Goal: Task Accomplishment & Management: Manage account settings

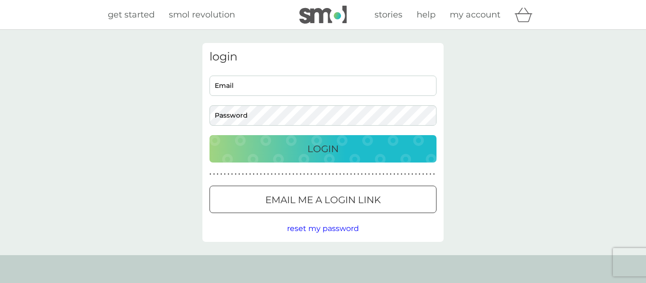
type input "martha-lloyd1@hotmail.co.uk"
click at [345, 142] on div "Login" at bounding box center [323, 148] width 208 height 15
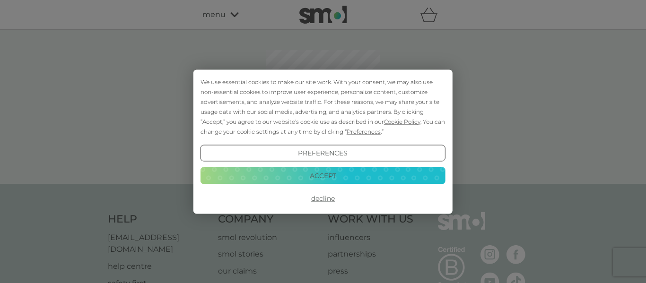
click at [343, 176] on button "Accept" at bounding box center [323, 175] width 245 height 17
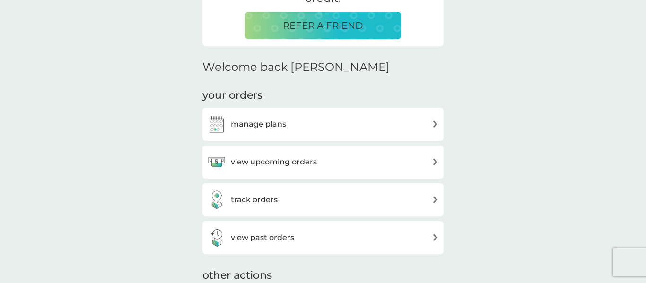
scroll to position [233, 0]
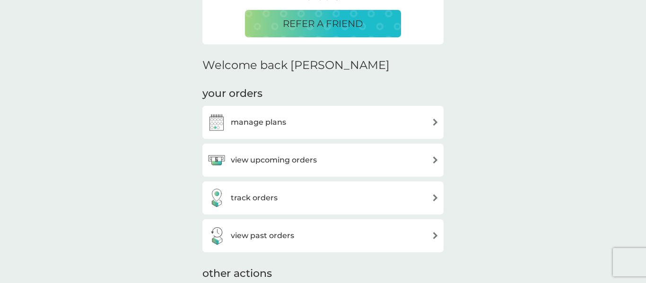
click at [299, 137] on div "manage plans" at bounding box center [323, 122] width 241 height 33
click at [308, 135] on div "manage plans" at bounding box center [323, 122] width 241 height 33
click at [433, 129] on div "manage plans" at bounding box center [323, 122] width 232 height 19
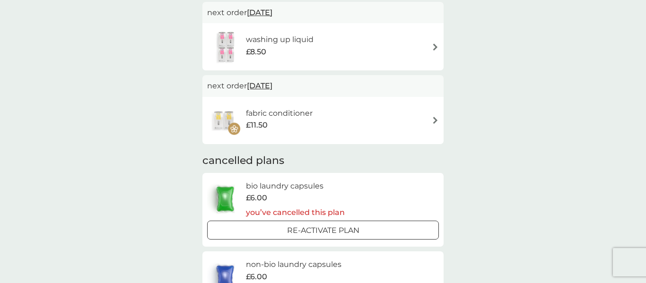
scroll to position [91, 0]
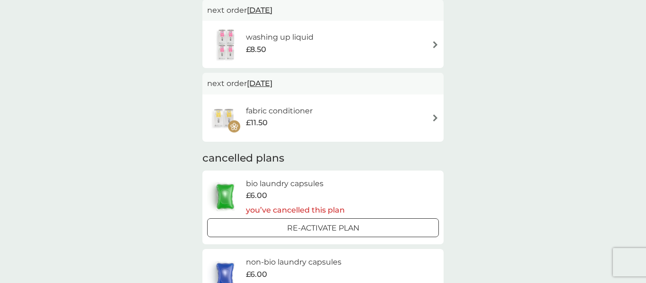
click at [433, 125] on div "fabric conditioner £11.50" at bounding box center [323, 118] width 232 height 33
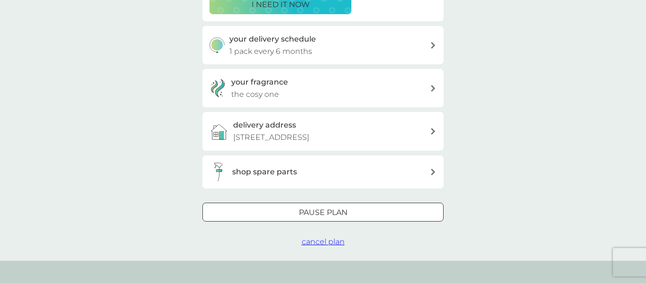
scroll to position [222, 0]
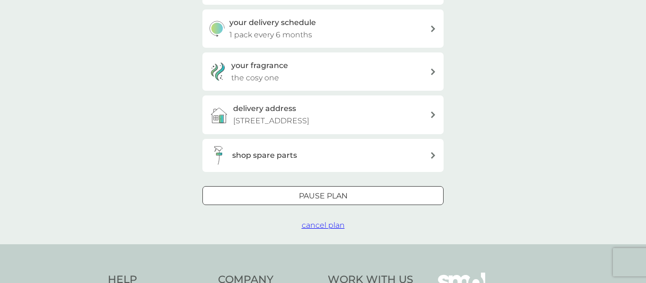
click at [329, 229] on span "cancel plan" at bounding box center [323, 225] width 43 height 9
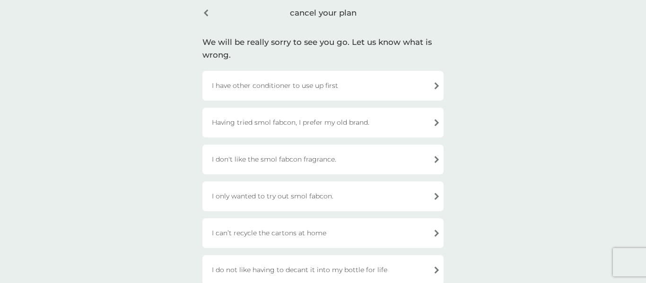
scroll to position [39, 0]
click at [361, 93] on div "I have other conditioner to use up first" at bounding box center [323, 88] width 241 height 30
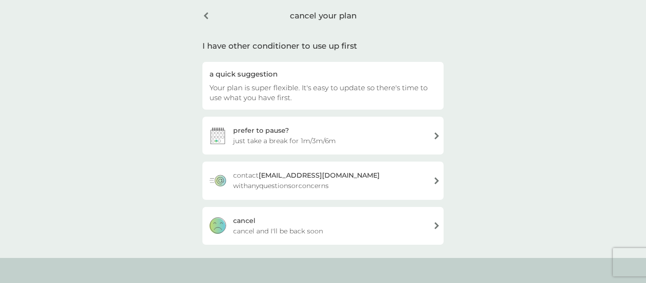
click at [334, 229] on div "[PERSON_NAME] and I'll be back soon" at bounding box center [323, 226] width 241 height 38
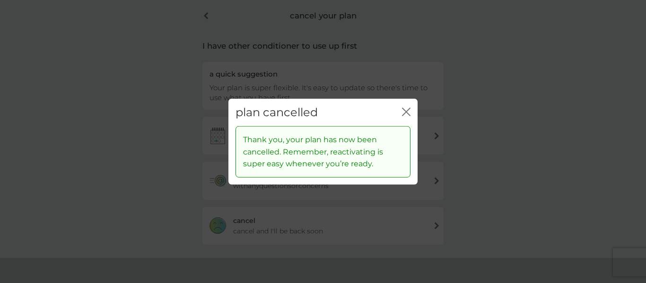
click at [403, 117] on button "close" at bounding box center [406, 112] width 9 height 10
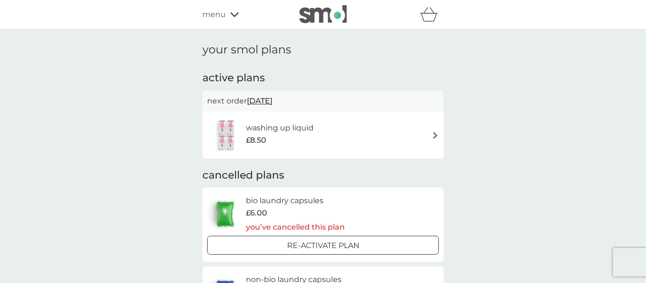
click at [419, 124] on div "washing up liquid £8.50" at bounding box center [323, 135] width 232 height 33
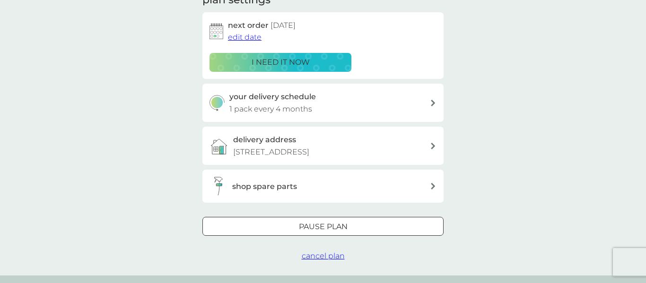
scroll to position [149, 0]
click at [323, 254] on span "cancel plan" at bounding box center [323, 255] width 43 height 9
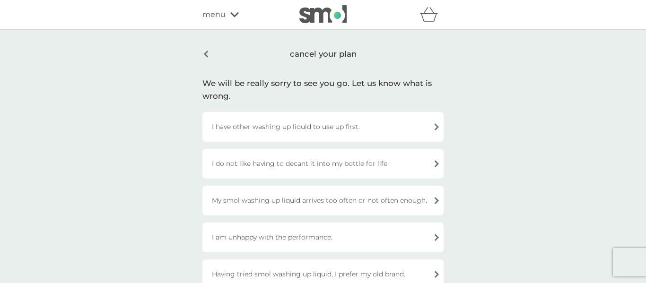
click at [361, 121] on div "I have other washing up liquid to use up first." at bounding box center [323, 127] width 241 height 30
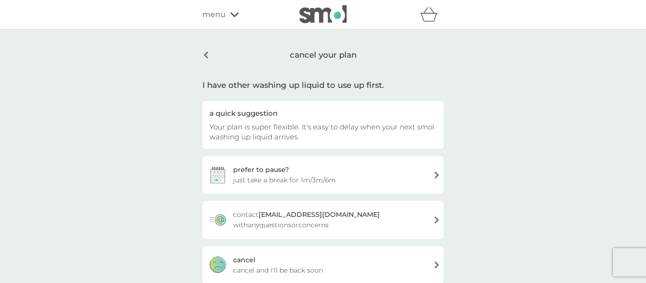
click at [332, 268] on div "[PERSON_NAME] and I'll be back soon" at bounding box center [323, 266] width 241 height 38
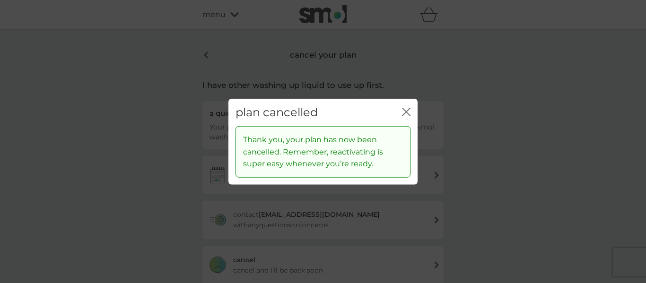
click at [407, 112] on icon "close" at bounding box center [408, 112] width 4 height 8
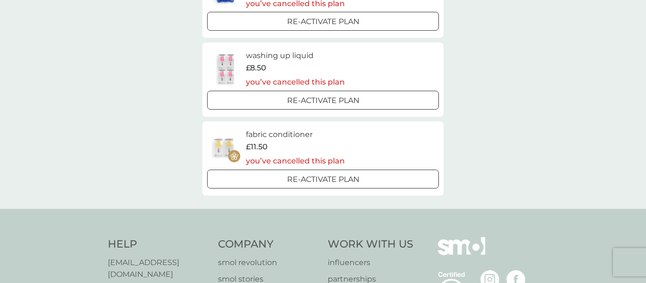
scroll to position [218, 0]
